Goal: Information Seeking & Learning: Understand process/instructions

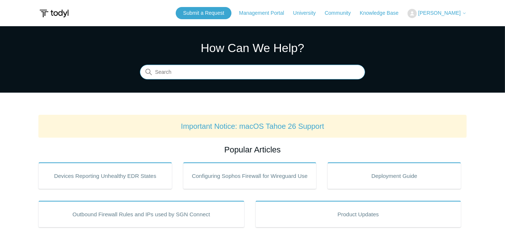
click at [201, 75] on input "Search" at bounding box center [252, 72] width 225 height 15
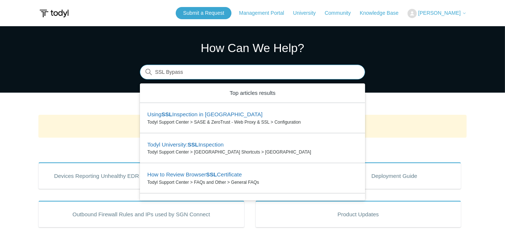
type input "SSL Bypass"
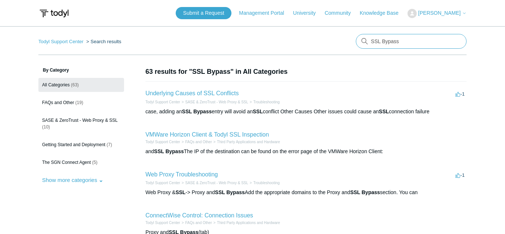
click at [417, 43] on input "SSL Bypass" at bounding box center [411, 41] width 111 height 15
type input "SSL Bypass"
click at [204, 94] on link "Underlying Causes of SSL Conflicts" at bounding box center [192, 93] width 93 height 6
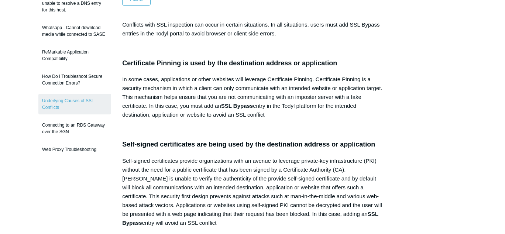
scroll to position [197, 0]
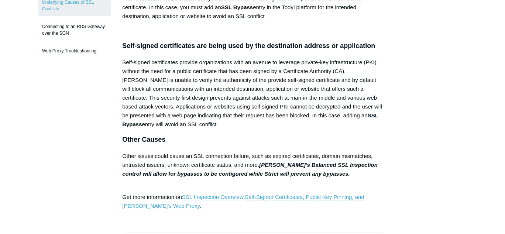
click at [208, 196] on link "SSL Inspection Overview" at bounding box center [212, 197] width 61 height 7
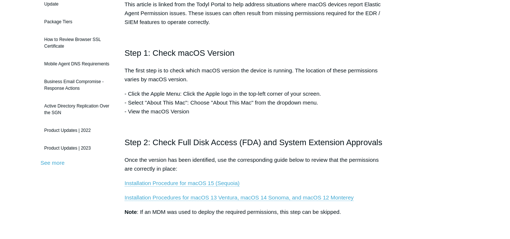
scroll to position [133, 0]
click at [125, 182] on link "Installation Procedure for macOS 15 (Sequoia)" at bounding box center [182, 183] width 115 height 7
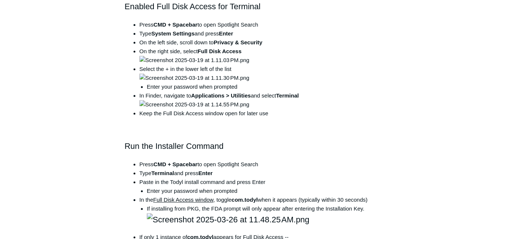
scroll to position [445, 0]
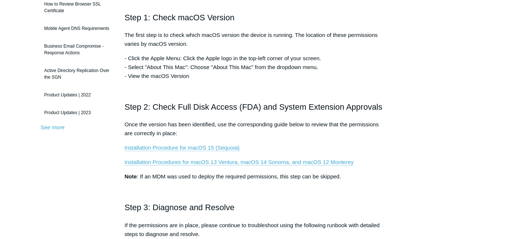
scroll to position [167, 0]
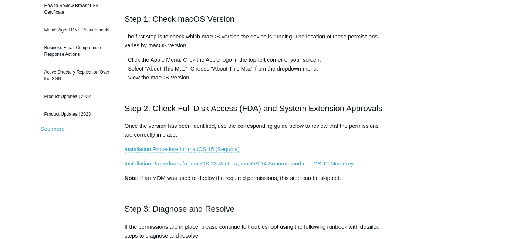
click at [200, 148] on link "Installation Procedure for macOS 15 (Sequoia)" at bounding box center [182, 149] width 115 height 7
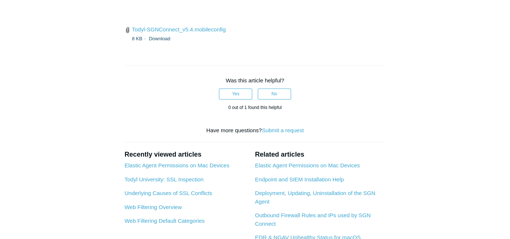
scroll to position [1151, 0]
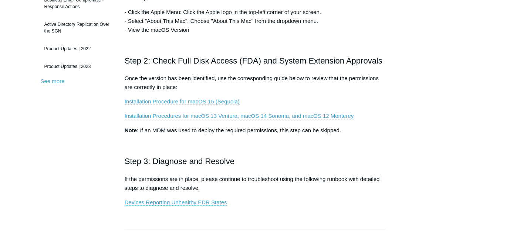
scroll to position [214, 0]
click at [168, 100] on link "Installation Procedure for macOS 15 (Sequoia)" at bounding box center [182, 102] width 115 height 7
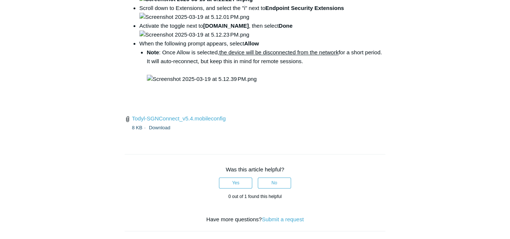
scroll to position [1054, 0]
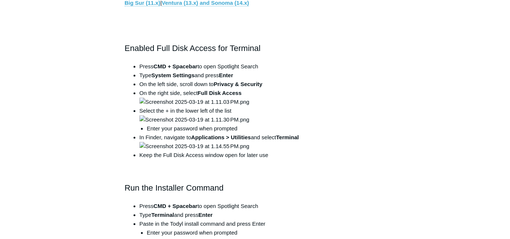
scroll to position [407, 0]
